Goal: Task Accomplishment & Management: Complete application form

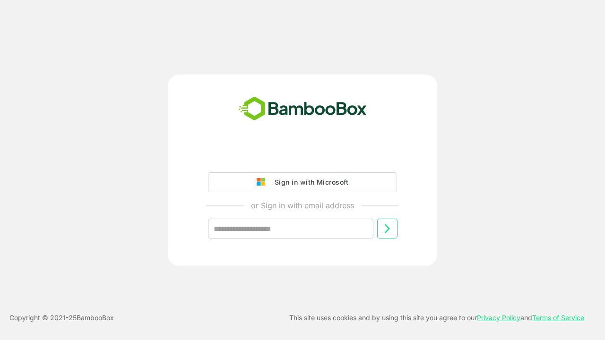
type input "**********"
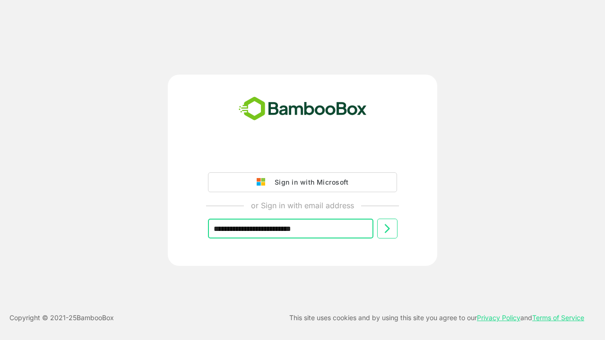
click at [387, 229] on icon at bounding box center [386, 228] width 11 height 11
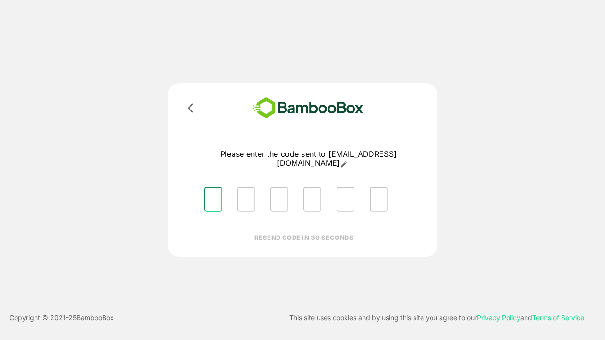
type input "*"
